Goal: Information Seeking & Learning: Learn about a topic

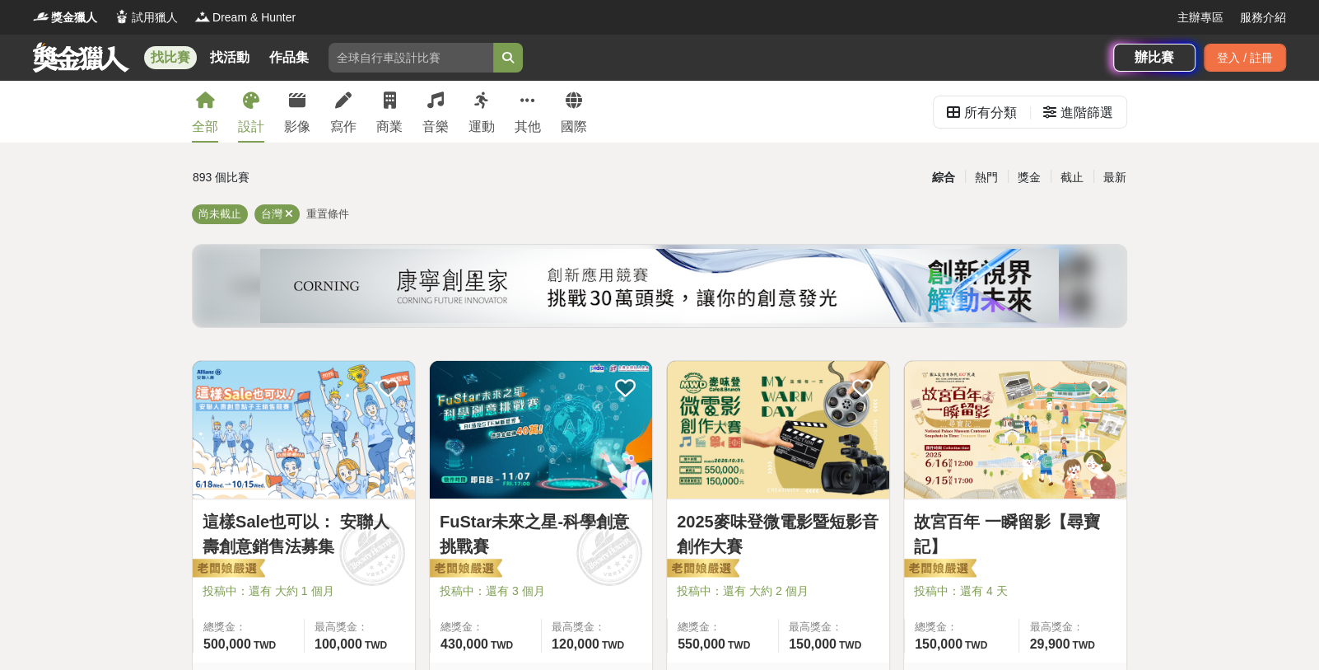
click at [249, 128] on div "設計" at bounding box center [251, 127] width 26 height 20
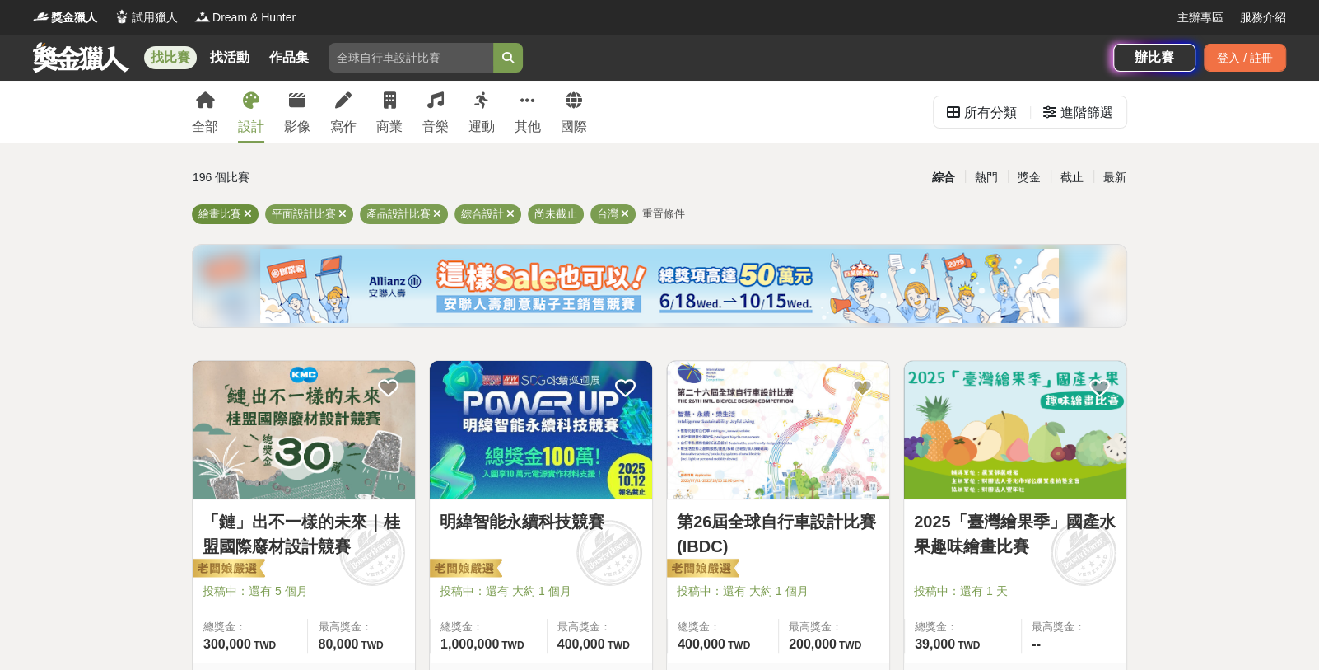
click at [226, 220] on span "繪畫比賽" at bounding box center [219, 214] width 43 height 12
click at [247, 209] on icon at bounding box center [248, 213] width 8 height 11
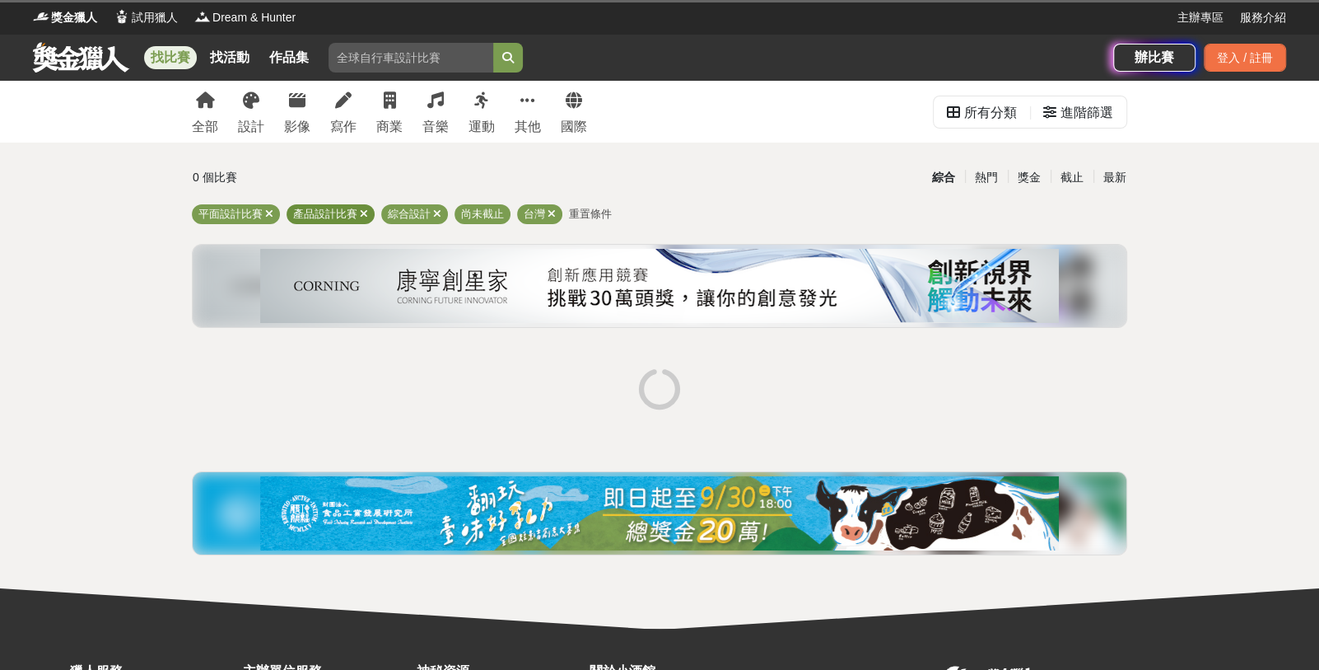
click at [312, 212] on span "產品設計比賽" at bounding box center [325, 214] width 64 height 12
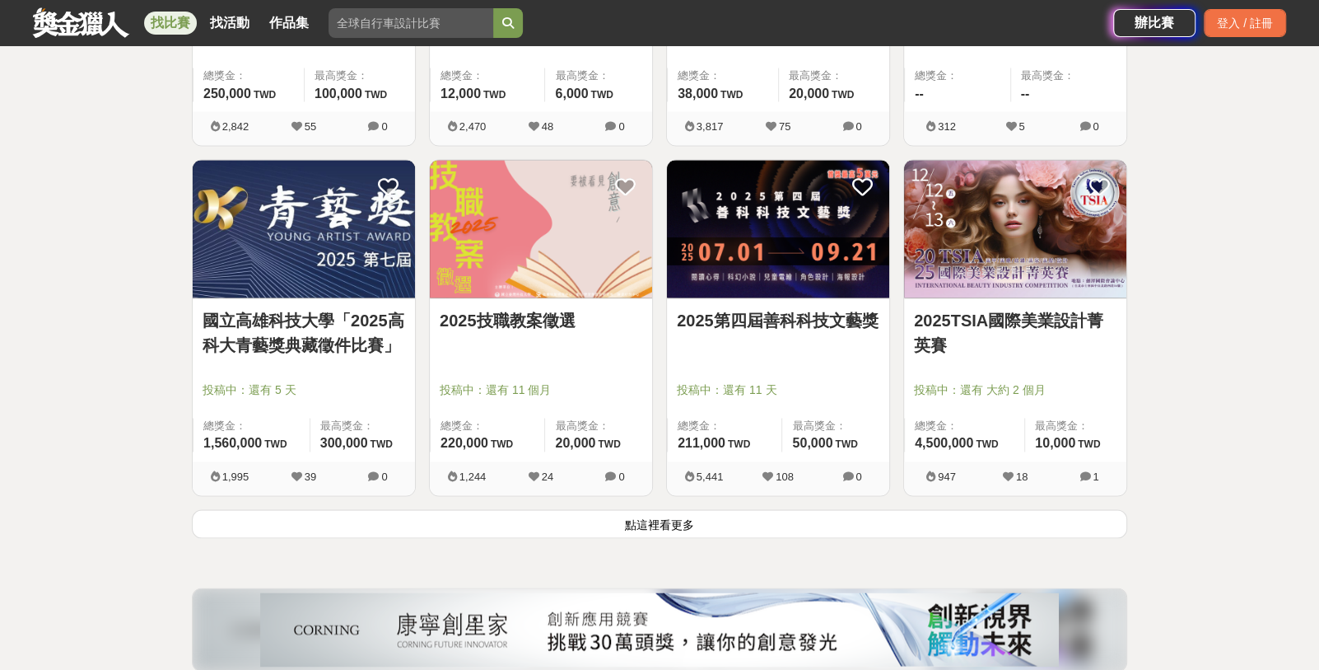
scroll to position [1956, 0]
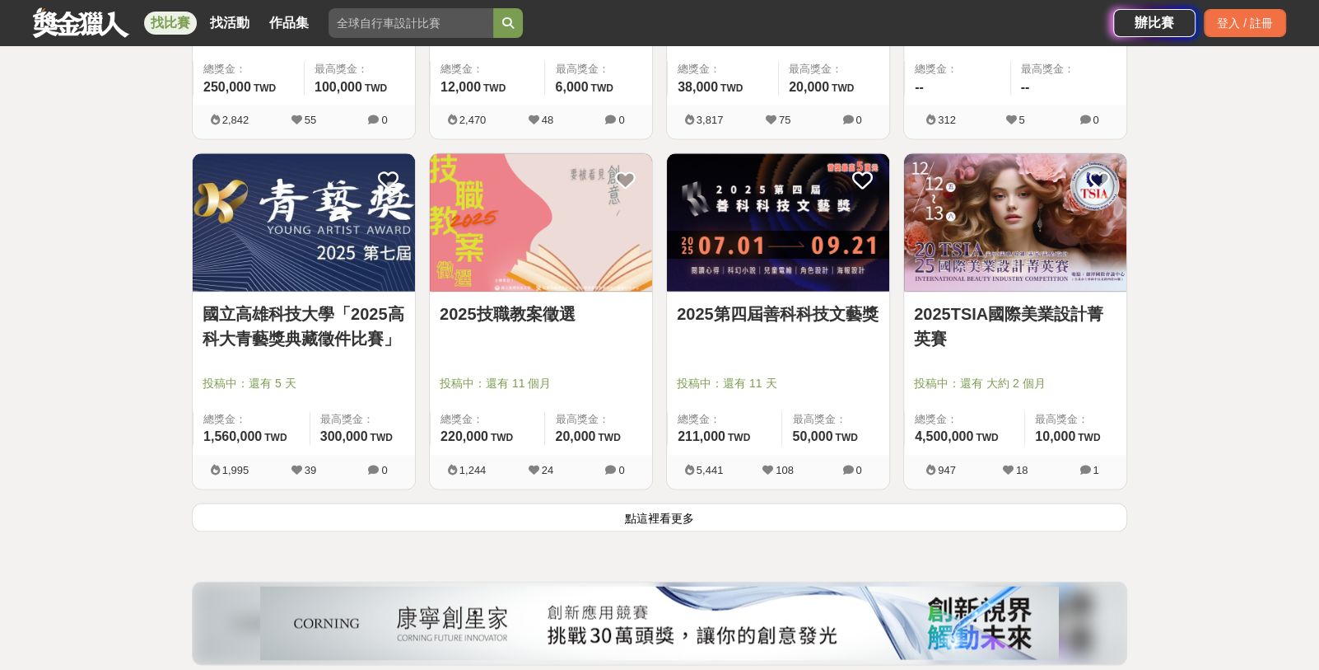
click at [651, 516] on button "點這裡看更多" at bounding box center [660, 516] width 936 height 29
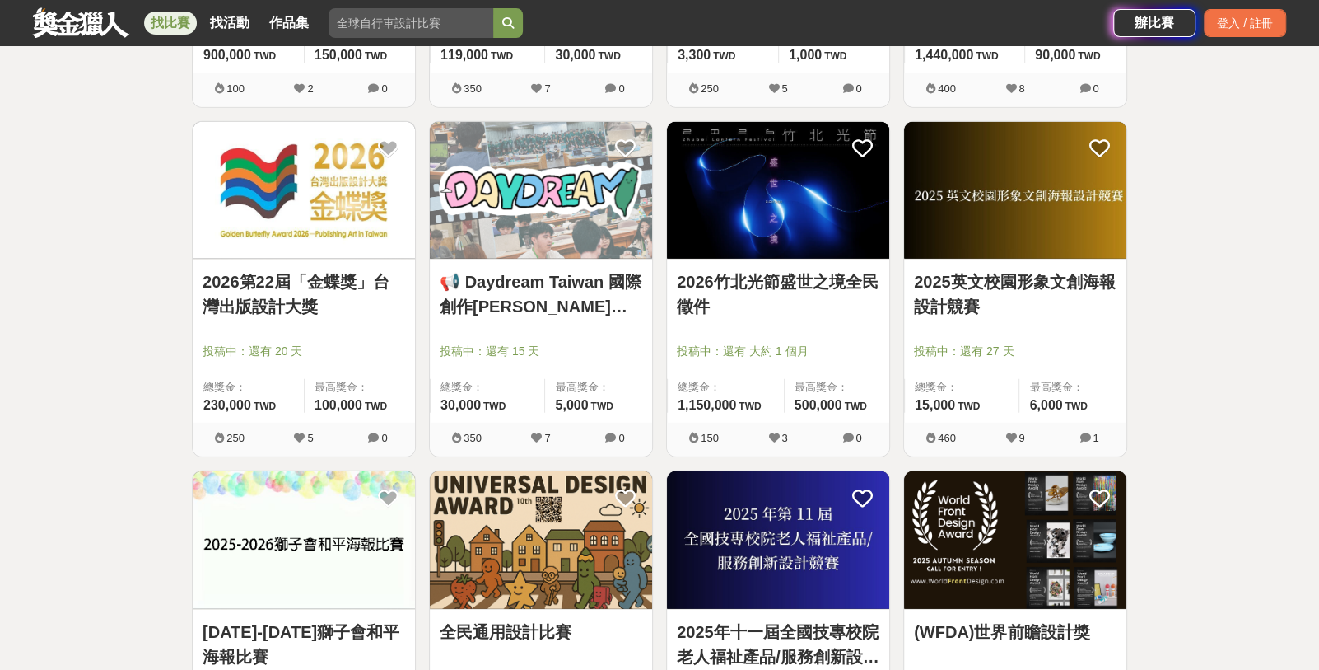
scroll to position [3403, 0]
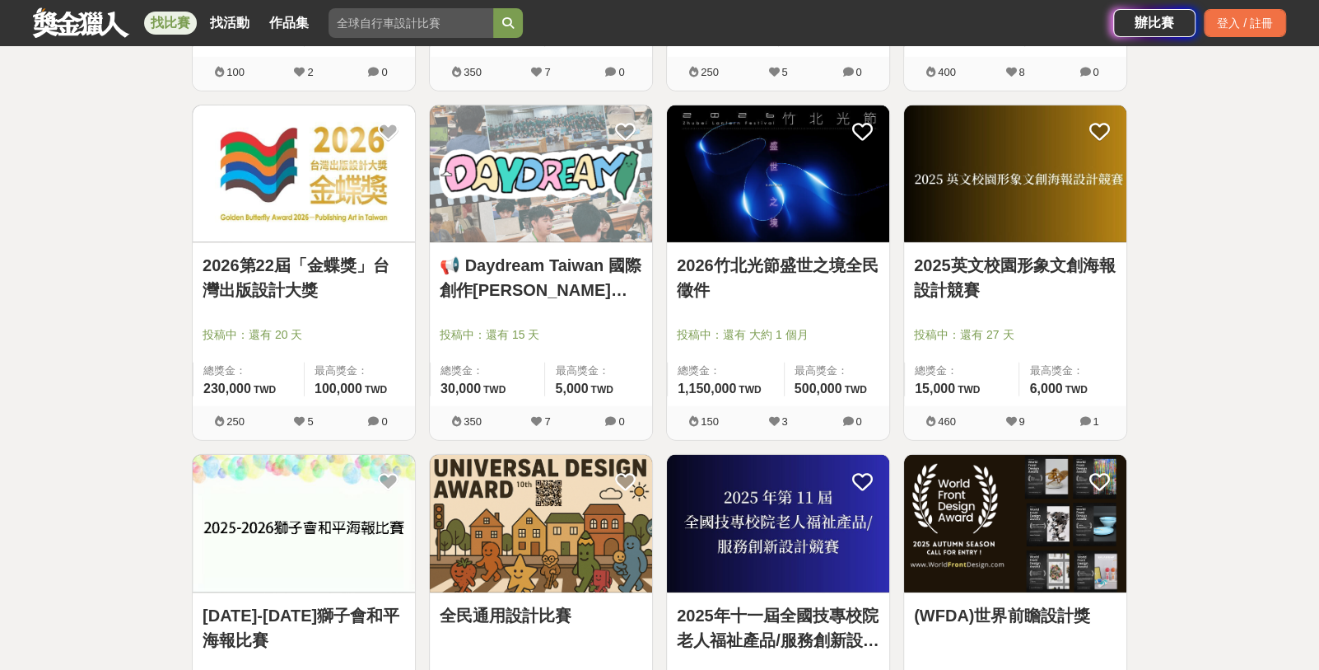
click at [807, 196] on img at bounding box center [778, 174] width 222 height 138
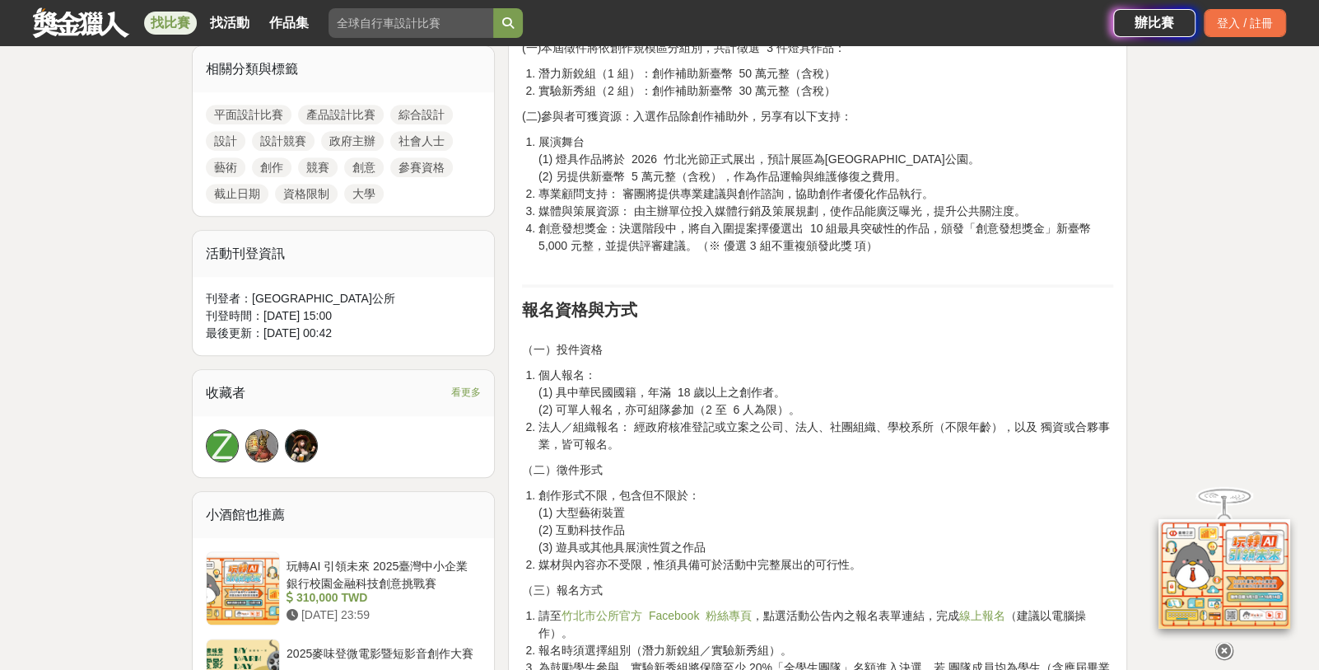
scroll to position [831, 0]
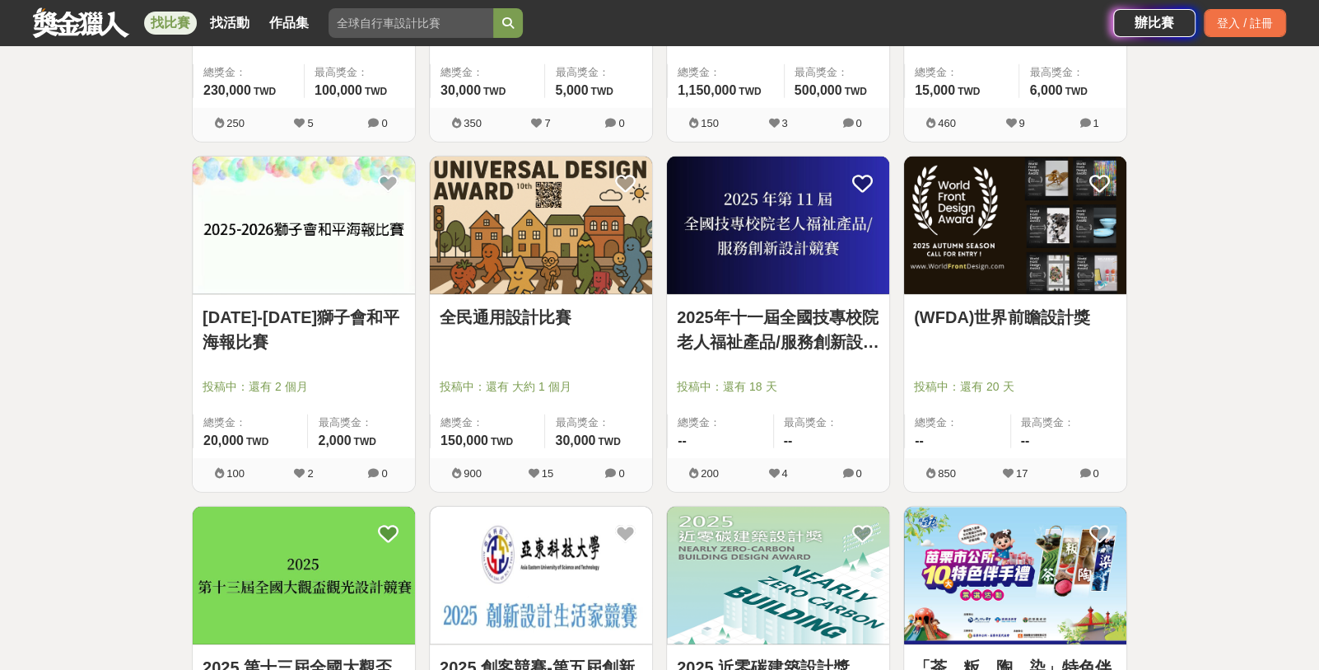
scroll to position [3717, 0]
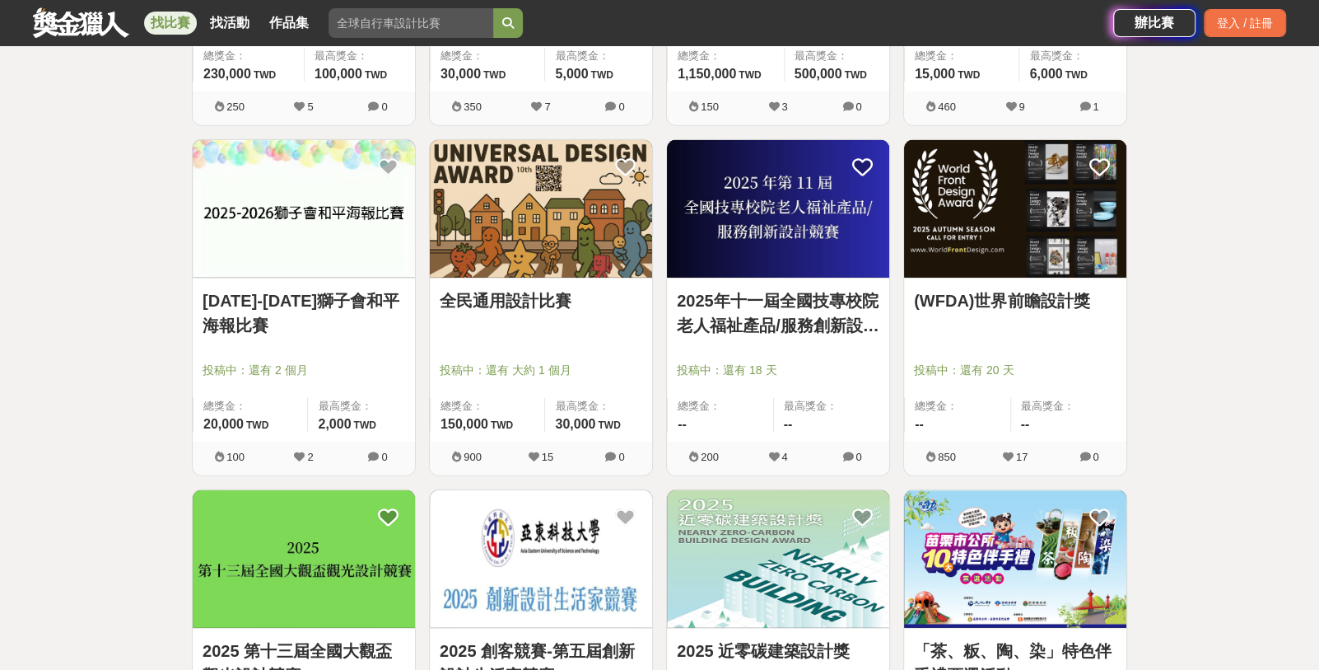
click at [527, 245] on img at bounding box center [541, 209] width 222 height 138
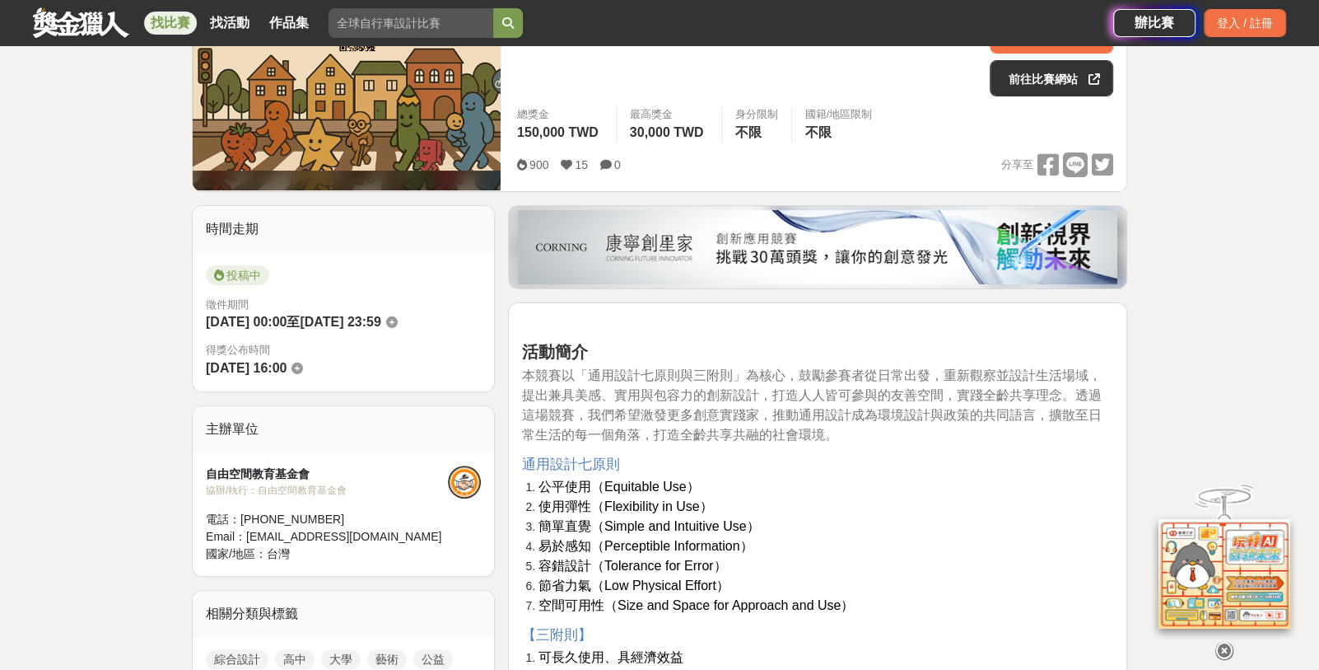
scroll to position [286, 0]
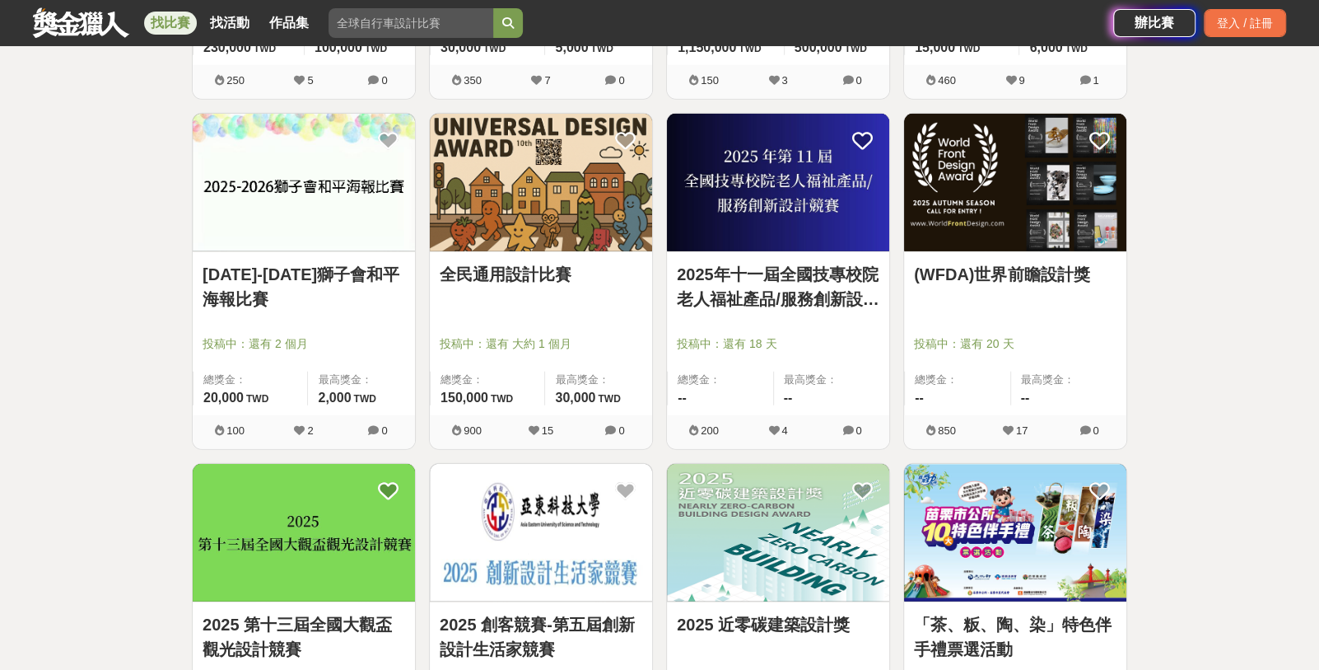
scroll to position [3738, 0]
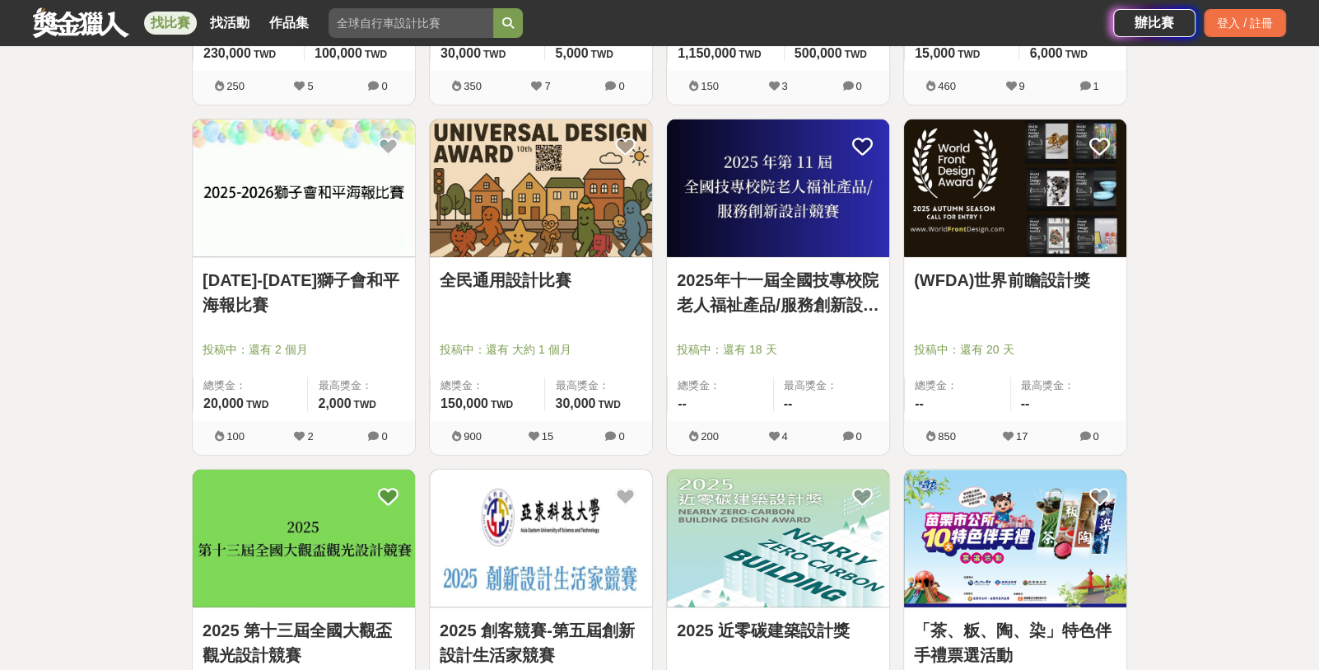
click at [318, 199] on img at bounding box center [304, 188] width 222 height 138
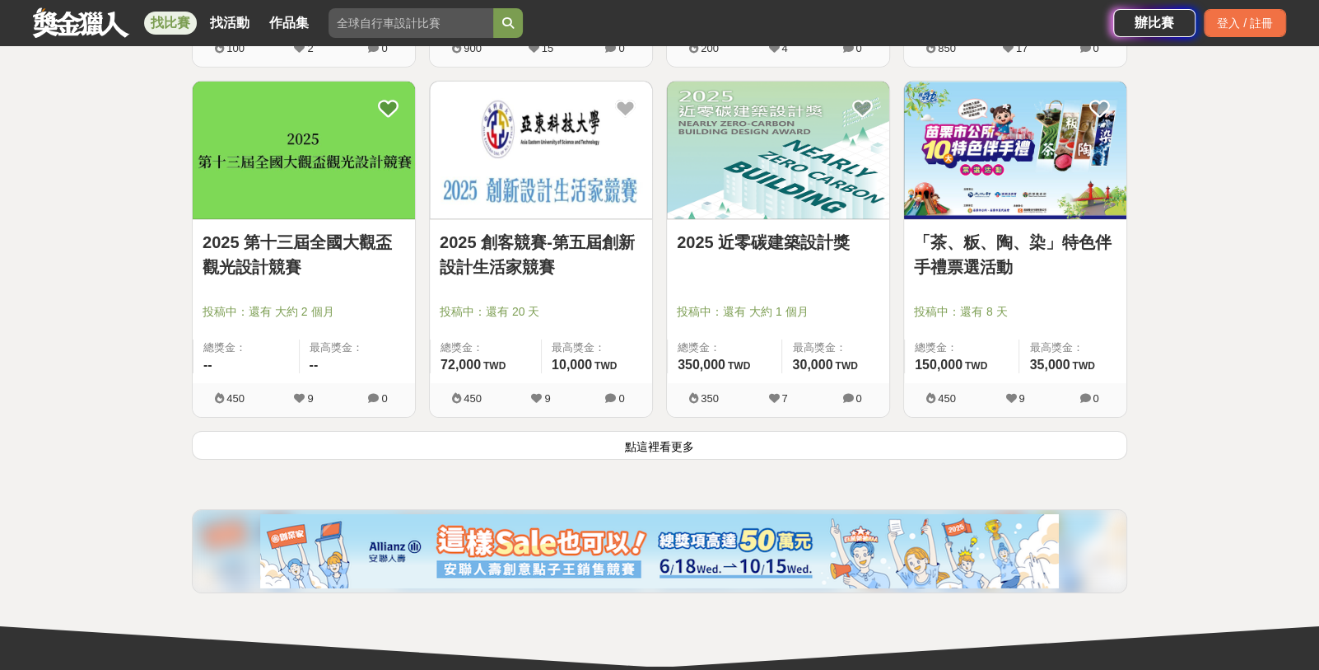
scroll to position [4159, 0]
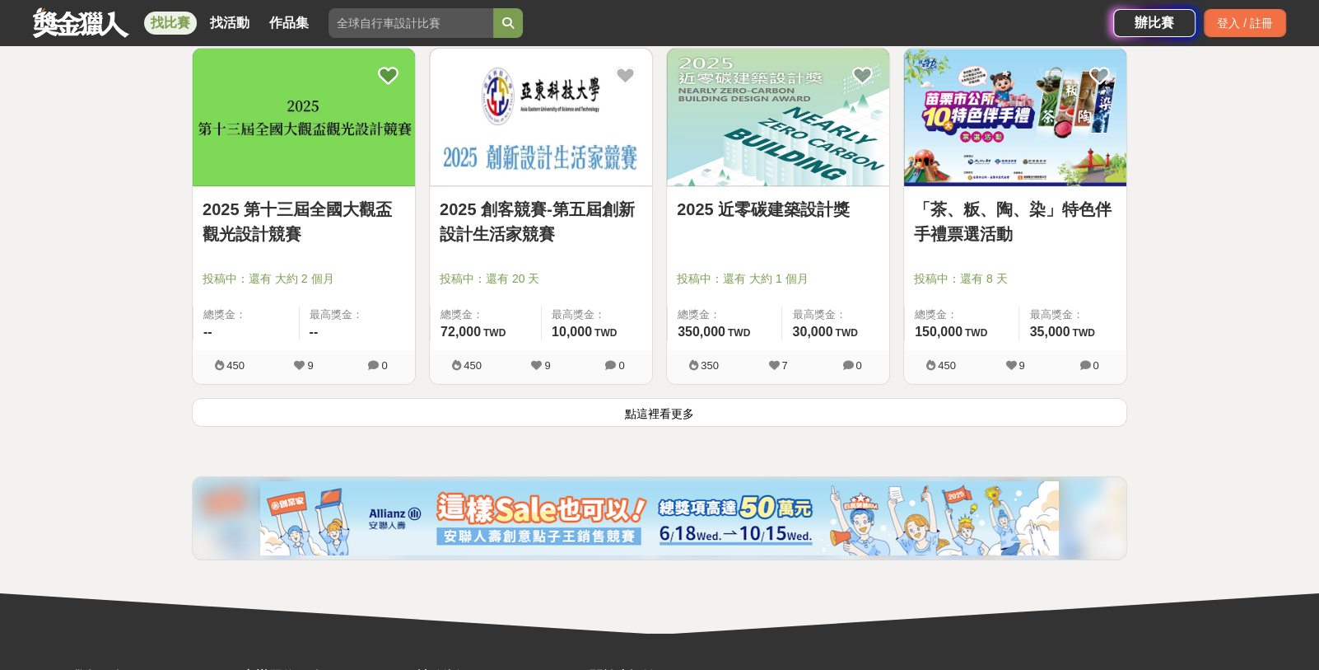
click at [656, 413] on button "點這裡看更多" at bounding box center [660, 412] width 936 height 29
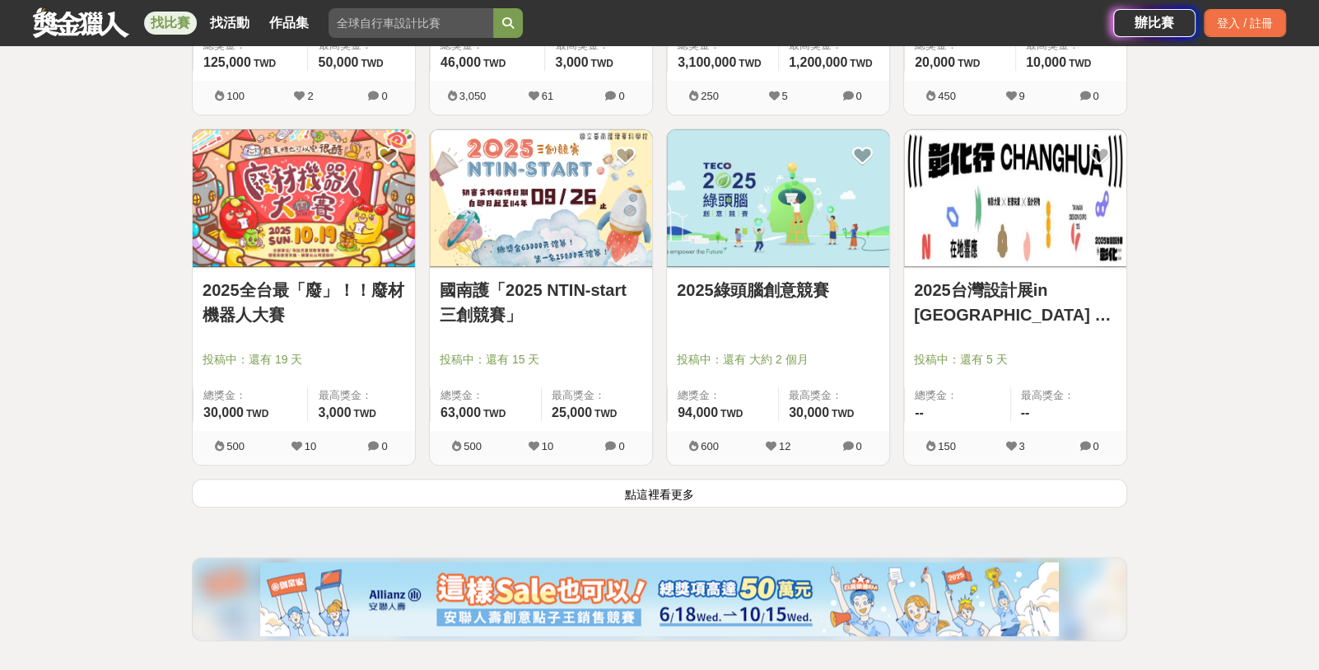
scroll to position [6200, 0]
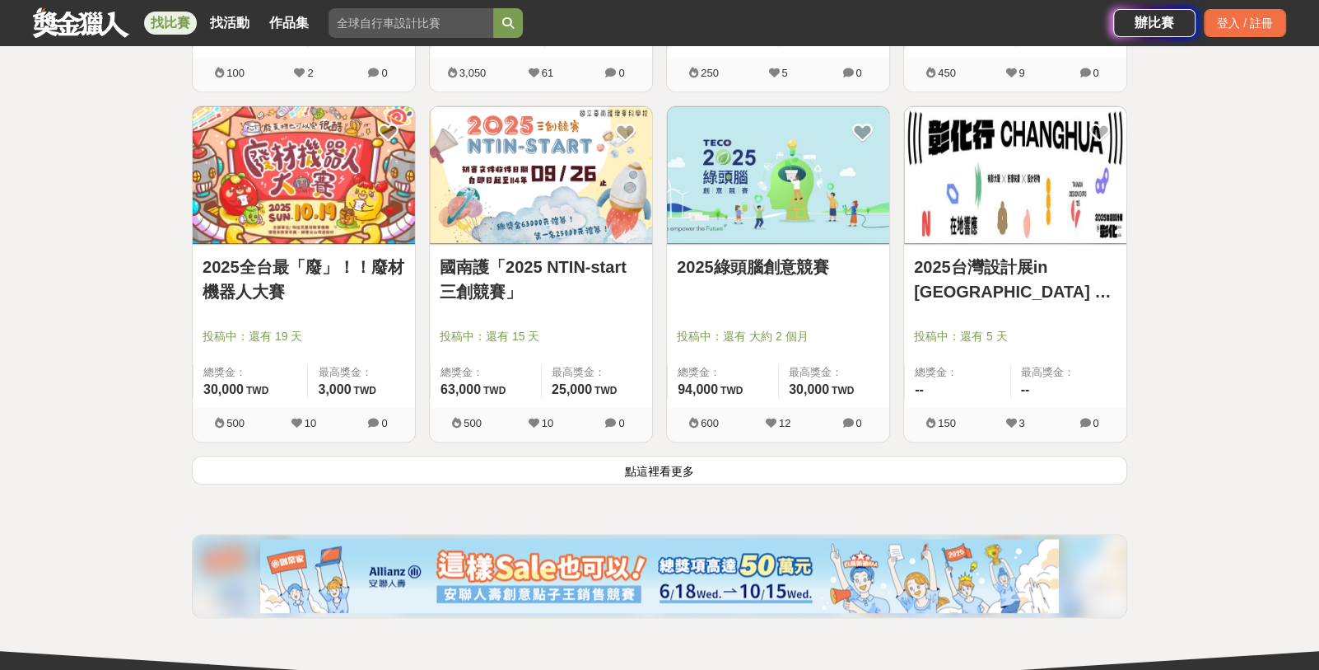
click at [761, 265] on link "2025綠頭腦創意競賽" at bounding box center [778, 266] width 203 height 25
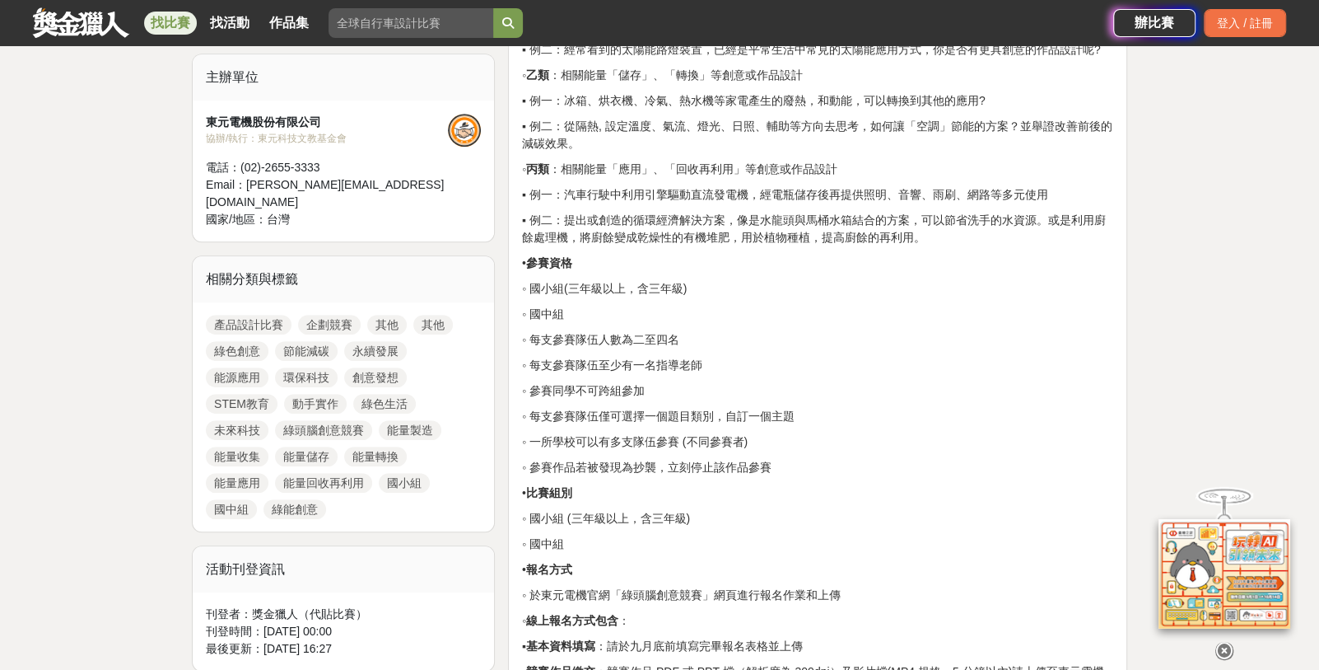
scroll to position [619, 0]
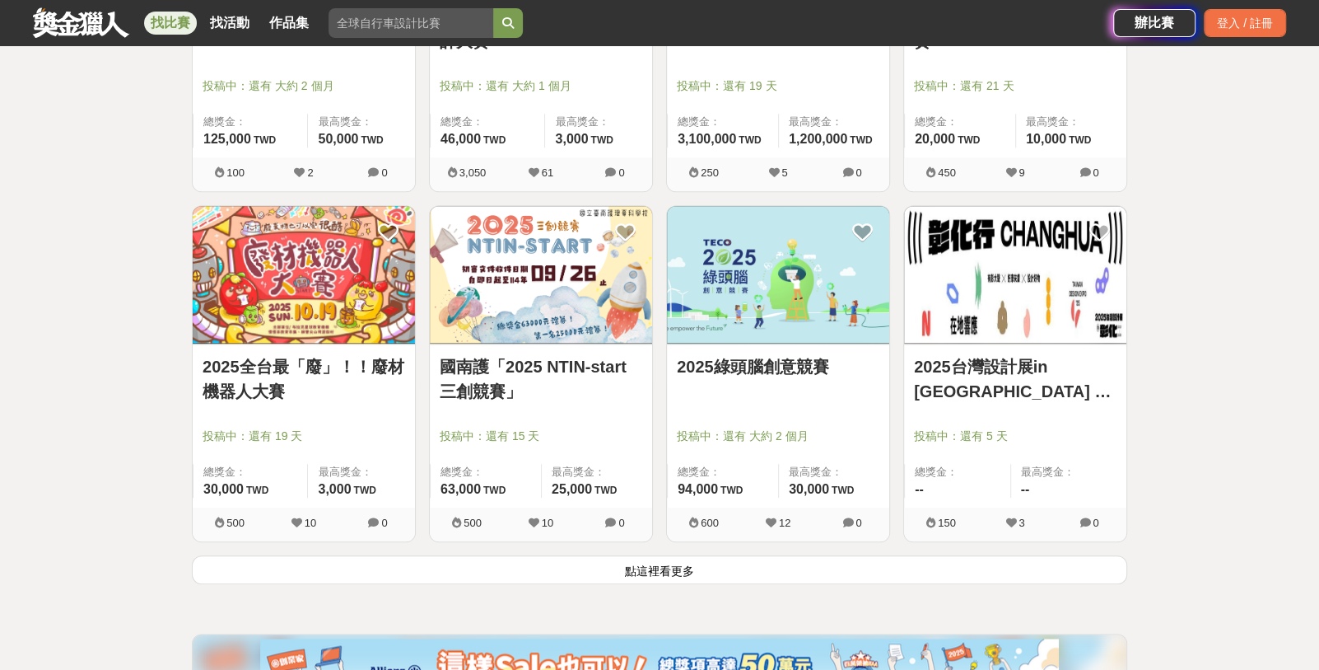
scroll to position [6200, 0]
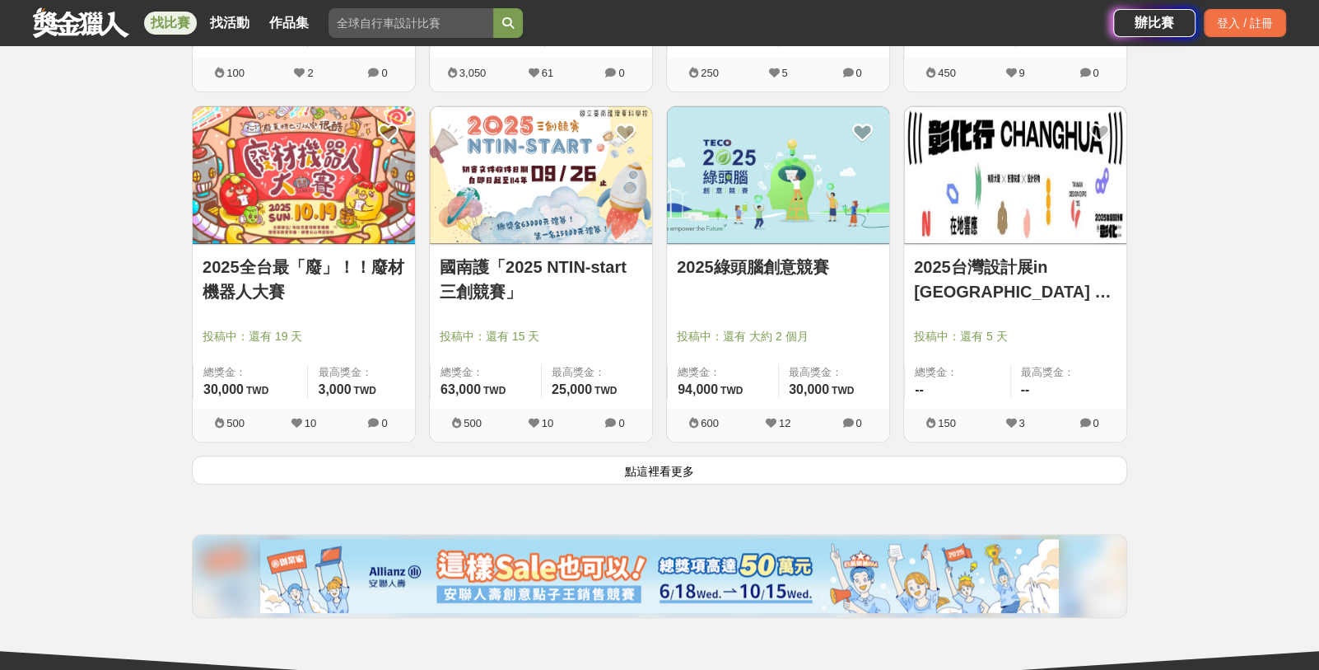
click at [674, 466] on button "點這裡看更多" at bounding box center [660, 469] width 936 height 29
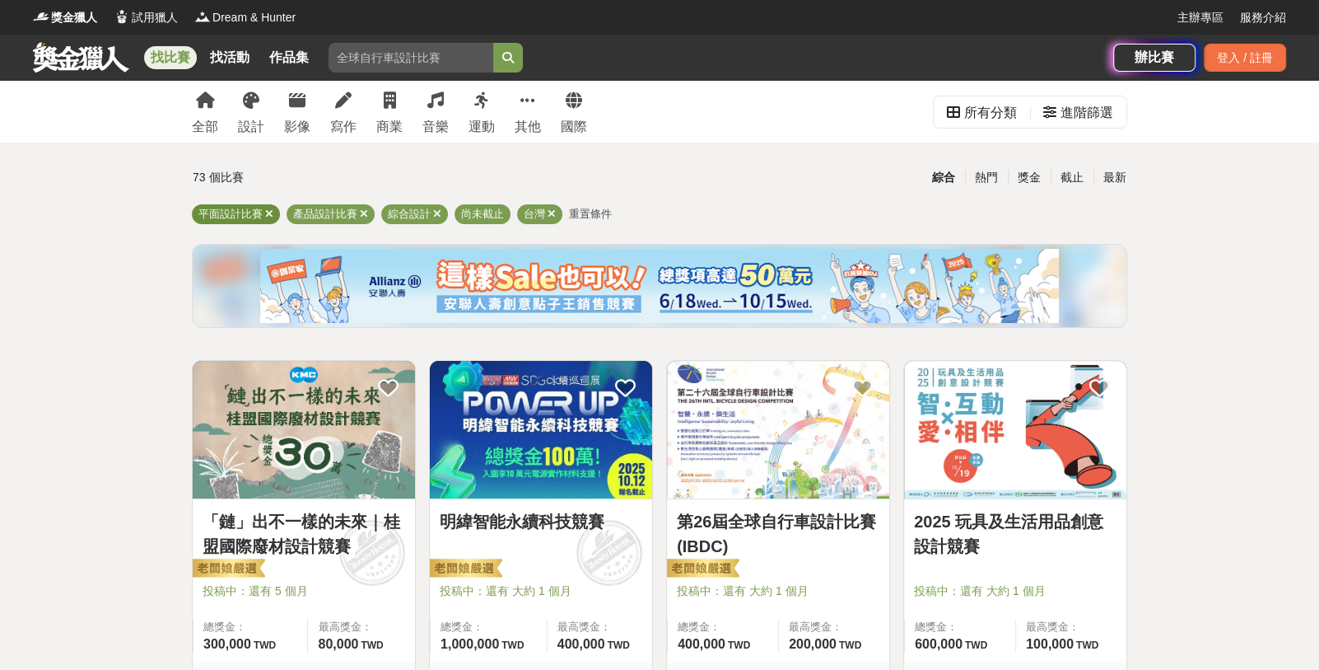
click at [225, 212] on span "平面設計比賽" at bounding box center [230, 214] width 64 height 12
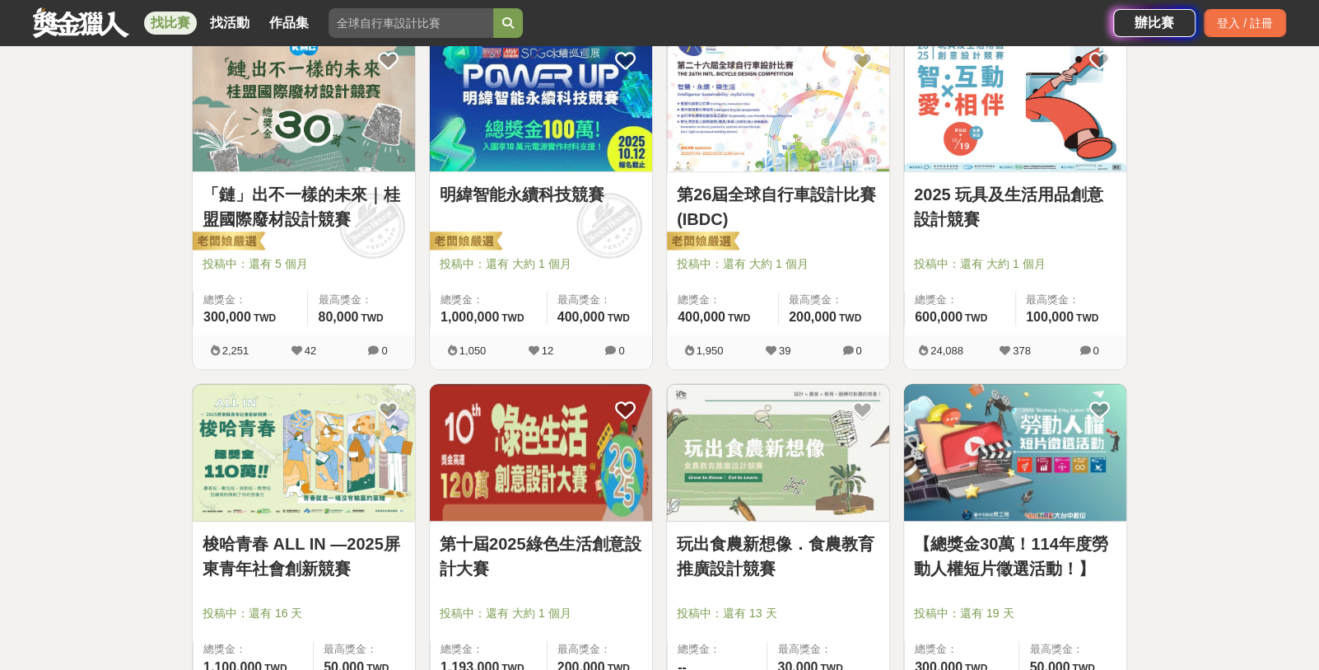
scroll to position [343, 0]
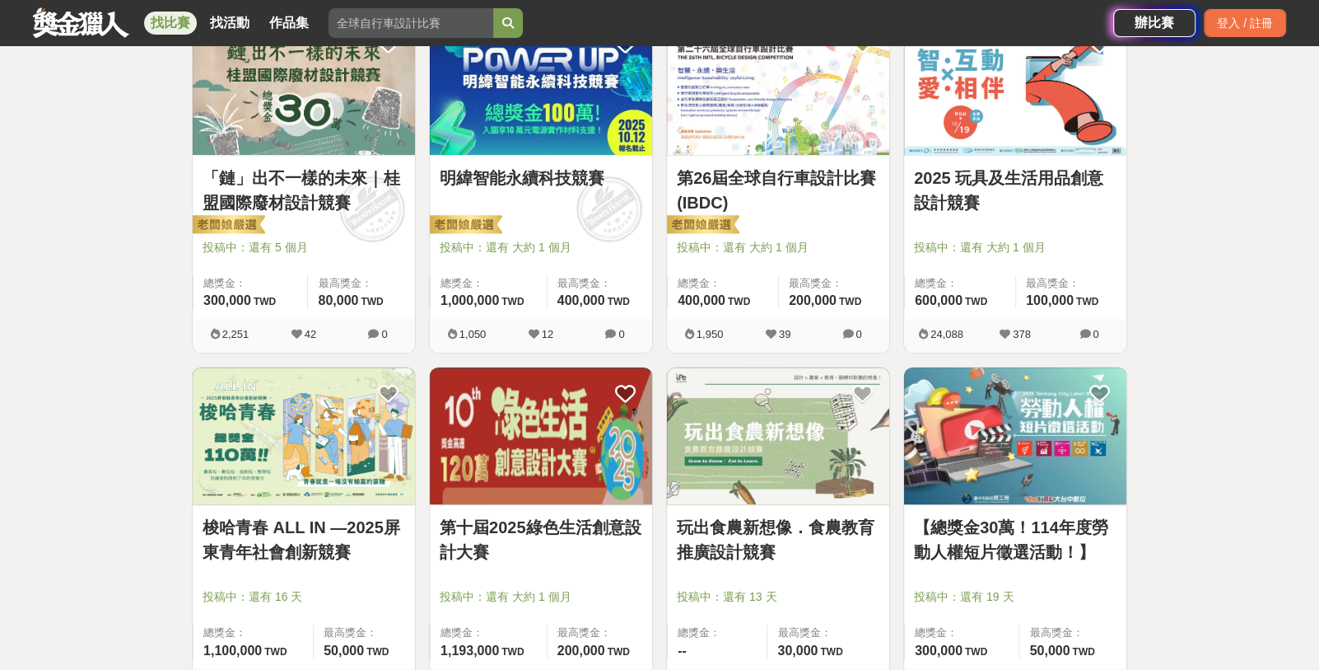
click at [773, 177] on link "第26屆全球自行車設計比賽(IBDC)" at bounding box center [778, 190] width 203 height 49
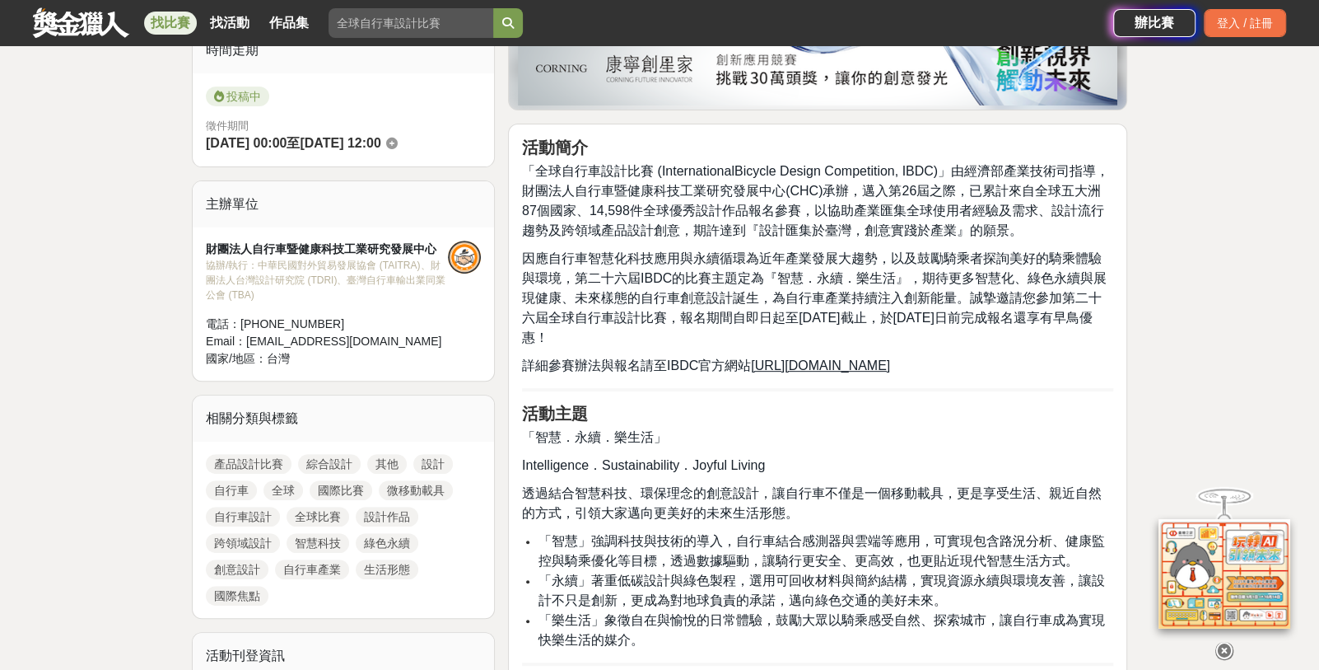
scroll to position [446, 0]
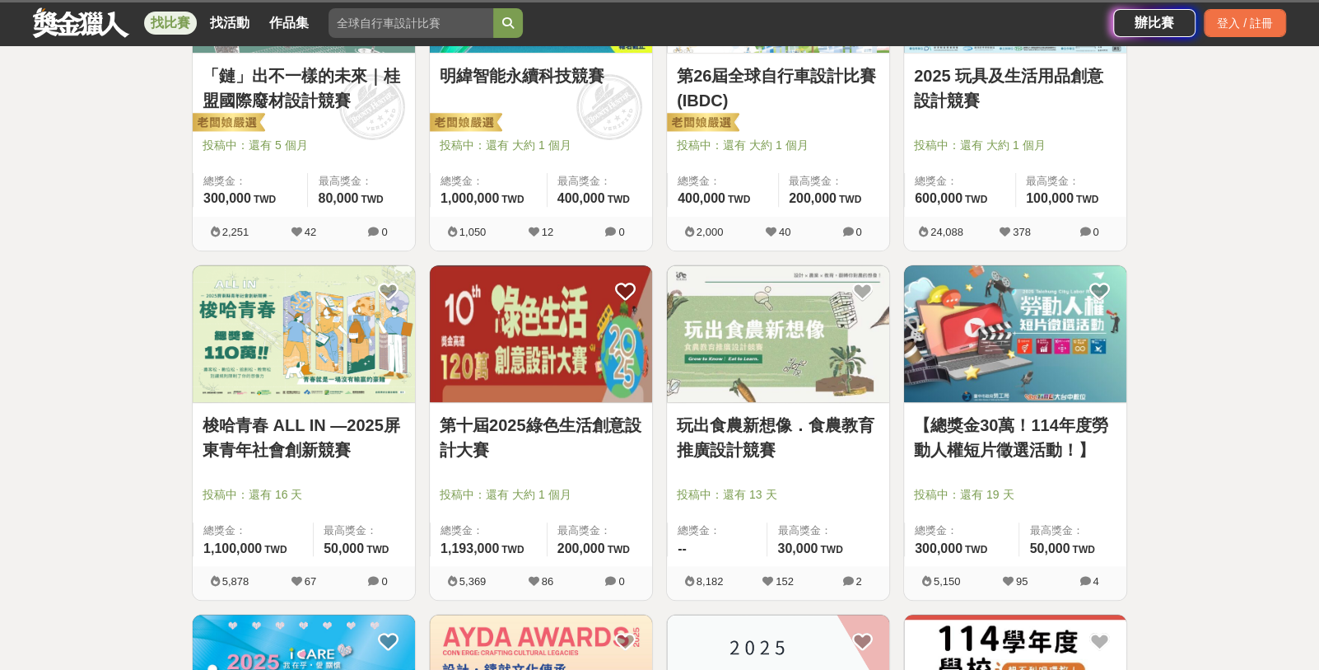
scroll to position [343, 0]
